Goal: Information Seeking & Learning: Learn about a topic

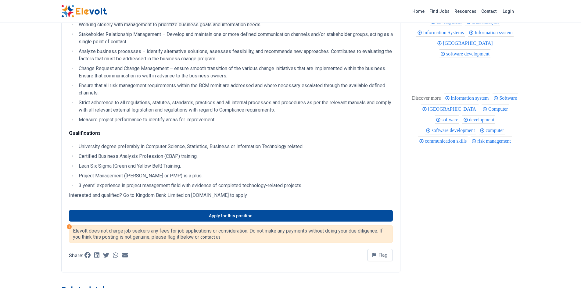
scroll to position [195, 0]
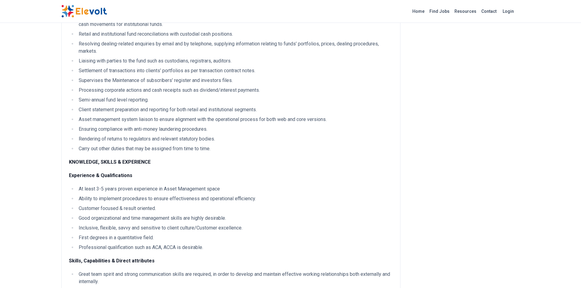
scroll to position [159, 0]
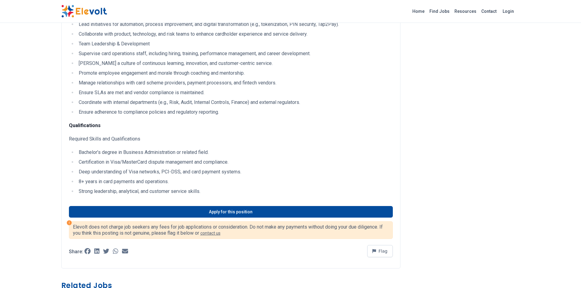
scroll to position [159, 0]
